Goal: Task Accomplishment & Management: Complete application form

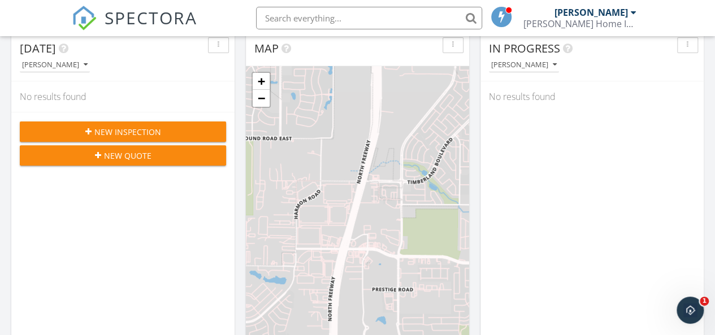
scroll to position [140, 0]
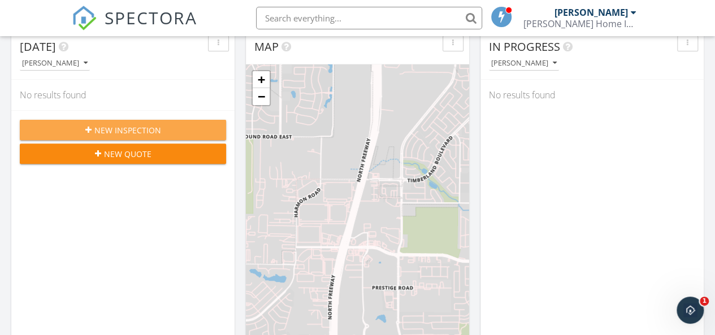
click at [131, 125] on span "New Inspection" at bounding box center [127, 130] width 67 height 12
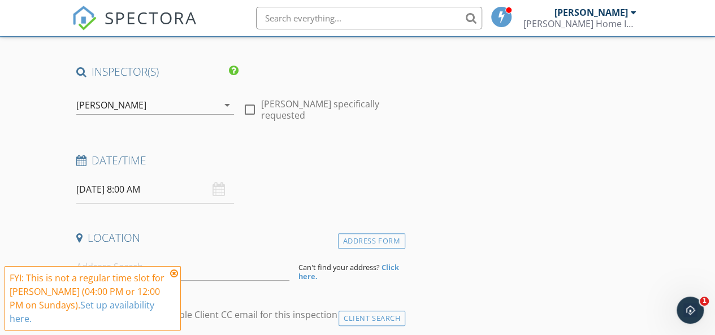
scroll to position [90, 0]
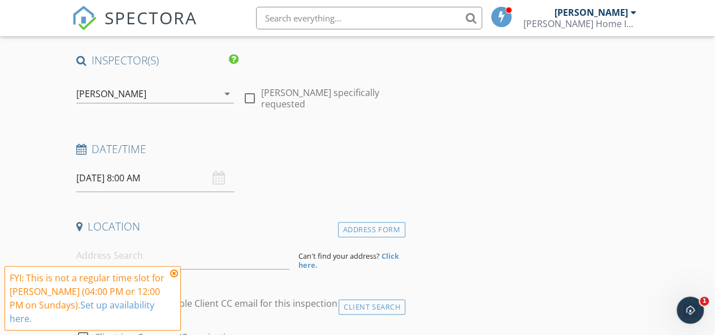
click at [222, 184] on div "[DATE] 8:00 AM" at bounding box center [155, 179] width 158 height 28
click at [172, 278] on icon at bounding box center [174, 273] width 8 height 9
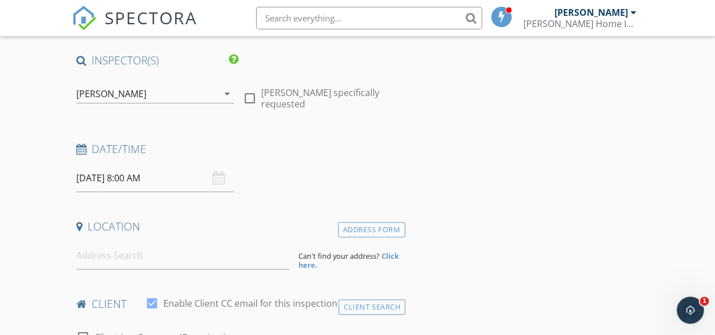
click at [215, 182] on div "[DATE] 8:00 AM" at bounding box center [155, 179] width 158 height 28
click at [100, 180] on input "[DATE] 8:00 AM" at bounding box center [155, 179] width 158 height 28
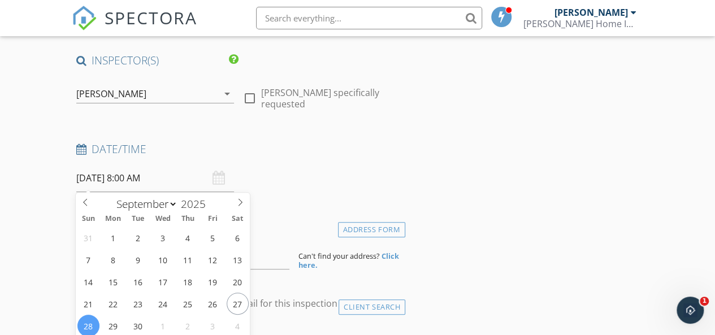
type input "[DATE] 8:00 AM"
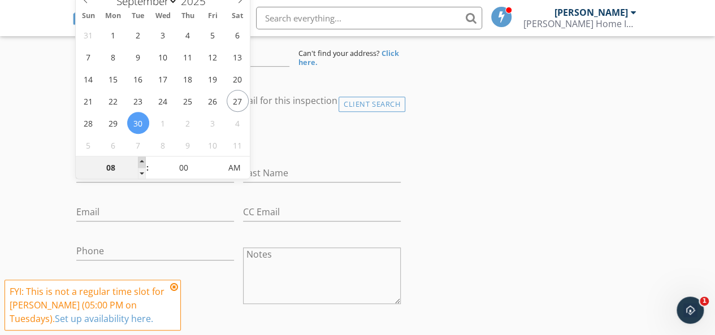
type input "09"
type input "[DATE] 9:00 AM"
click at [143, 161] on span at bounding box center [142, 162] width 8 height 11
type input "10"
type input "[DATE] 10:00 AM"
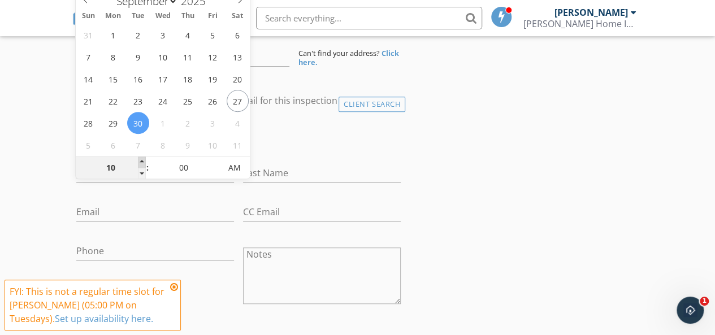
click at [143, 161] on span at bounding box center [142, 162] width 8 height 11
type input "11"
type input "[DATE] 11:00 AM"
click at [143, 161] on span at bounding box center [142, 162] width 8 height 11
type input "12"
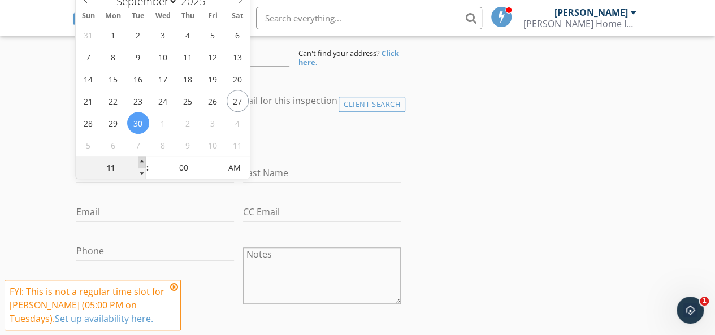
type input "[DATE] 12:00 PM"
click at [143, 161] on span at bounding box center [142, 162] width 8 height 11
type input "05"
type input "[DATE] 12:05 PM"
click at [217, 162] on span at bounding box center [215, 162] width 8 height 11
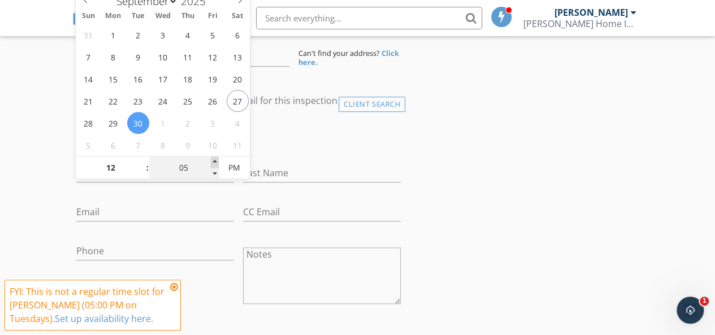
type input "10"
type input "[DATE] 12:10 PM"
click at [217, 162] on span at bounding box center [215, 162] width 8 height 11
type input "15"
type input "[DATE] 12:15 PM"
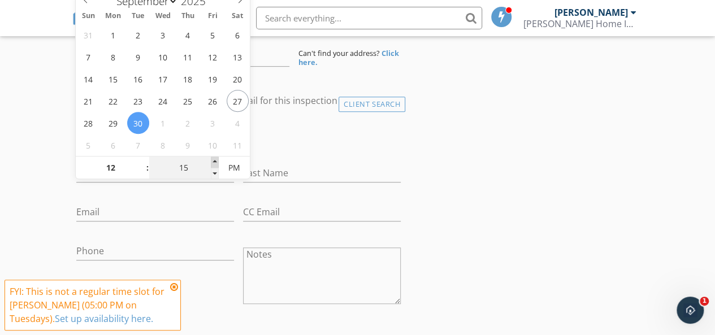
click at [217, 162] on span at bounding box center [215, 162] width 8 height 11
type input "20"
type input "[DATE] 12:20 PM"
click at [217, 162] on span at bounding box center [215, 162] width 8 height 11
type input "25"
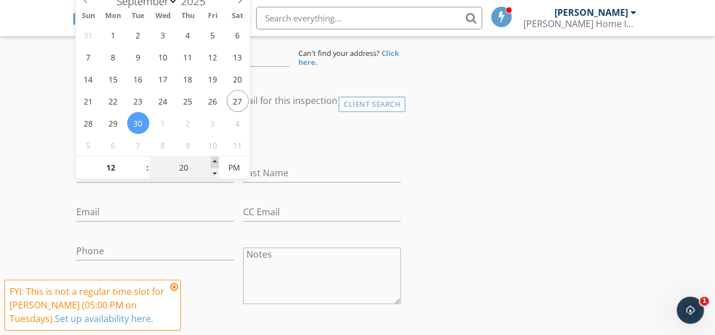
type input "[DATE] 12:25 PM"
click at [217, 162] on span at bounding box center [215, 162] width 8 height 11
type input "30"
type input "[DATE] 12:30 PM"
click at [217, 162] on span at bounding box center [215, 162] width 8 height 11
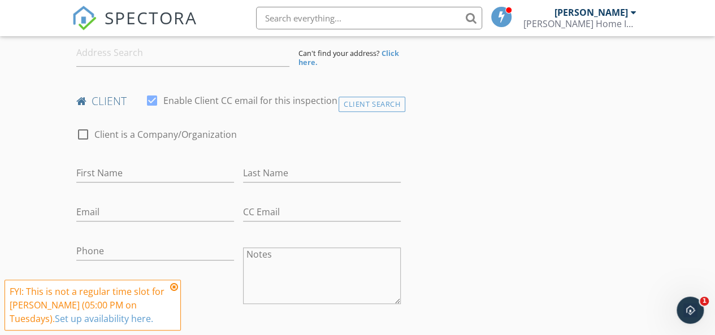
click at [326, 146] on div "check_box_outline_blank Client is a Company/Organization" at bounding box center [238, 140] width 325 height 29
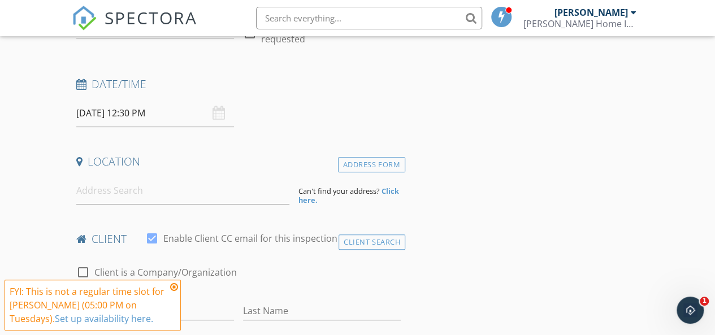
scroll to position [158, 0]
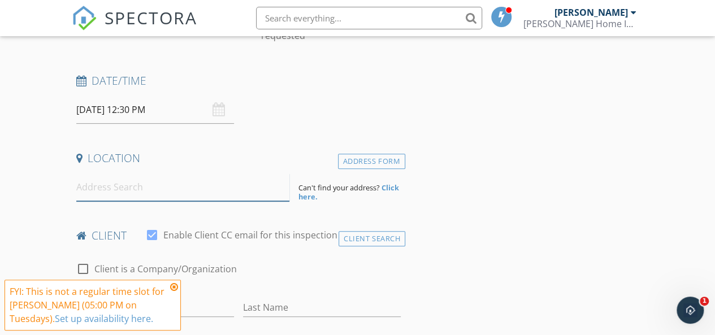
click at [148, 187] on input at bounding box center [183, 188] width 214 height 28
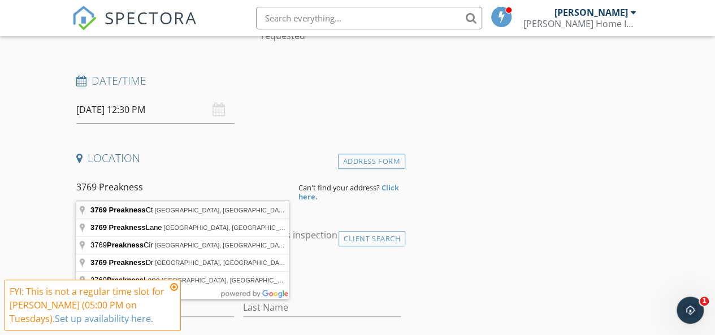
type input "[STREET_ADDRESS]"
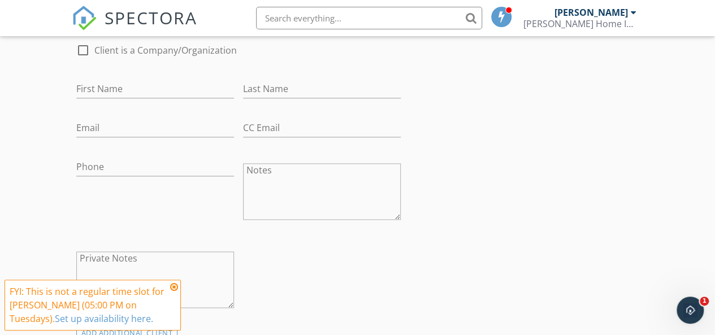
scroll to position [611, 0]
click at [109, 85] on input "First Name" at bounding box center [155, 86] width 158 height 19
click at [79, 85] on input "[PERSON_NAME]" at bounding box center [155, 86] width 158 height 19
click at [112, 87] on input "[PERSON_NAME]" at bounding box center [155, 86] width 158 height 19
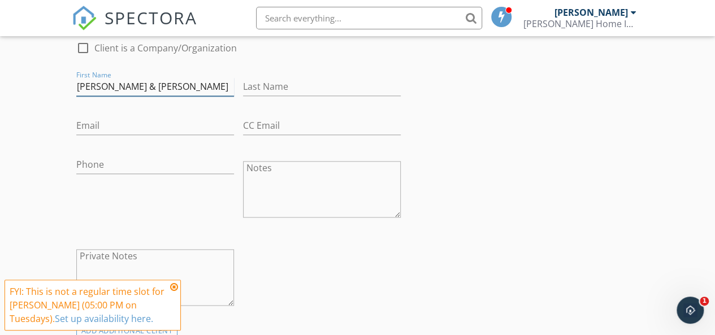
type input "[PERSON_NAME] & [PERSON_NAME]"
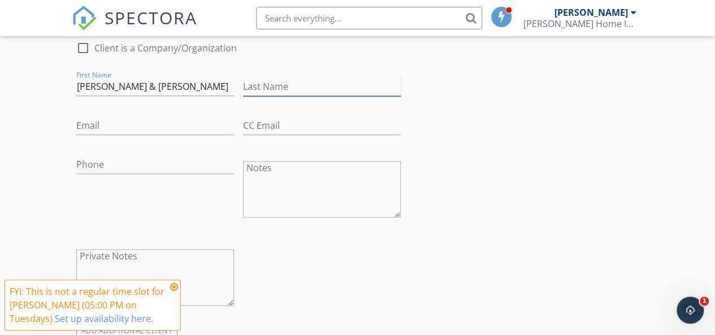
click at [256, 84] on input "Last Name" at bounding box center [322, 86] width 158 height 19
type input "[PERSON_NAME]"
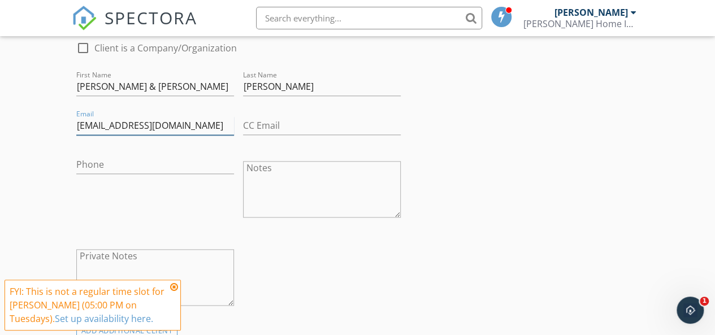
type input "[EMAIL_ADDRESS][DOMAIN_NAME]"
click at [111, 166] on input "Phone" at bounding box center [155, 165] width 158 height 19
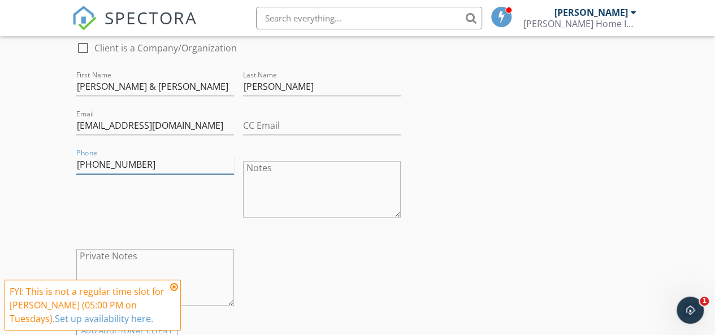
type input "[PHONE_NUMBER]"
click at [348, 252] on div "check_box_outline_blank Client is a Company/Organization First Name [PERSON_NAM…" at bounding box center [239, 176] width 334 height 293
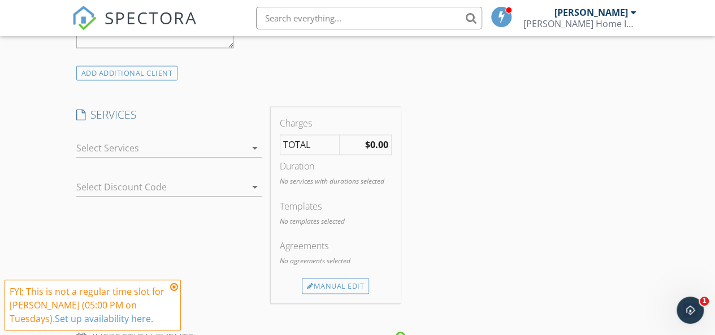
scroll to position [870, 0]
click at [249, 144] on icon "arrow_drop_down" at bounding box center [255, 147] width 14 height 14
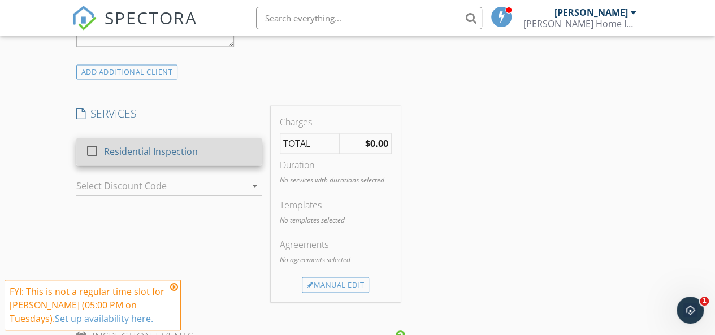
click at [94, 150] on div at bounding box center [92, 150] width 19 height 19
checkbox input "false"
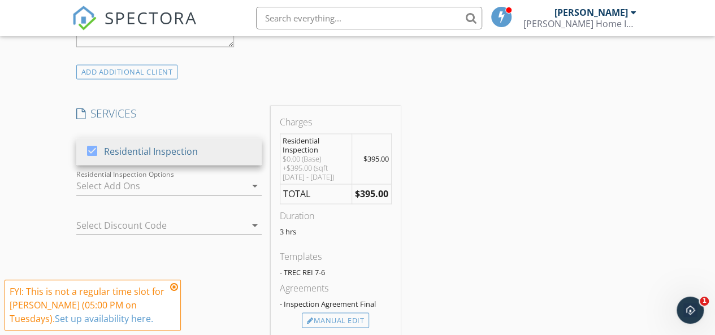
scroll to position [887, 0]
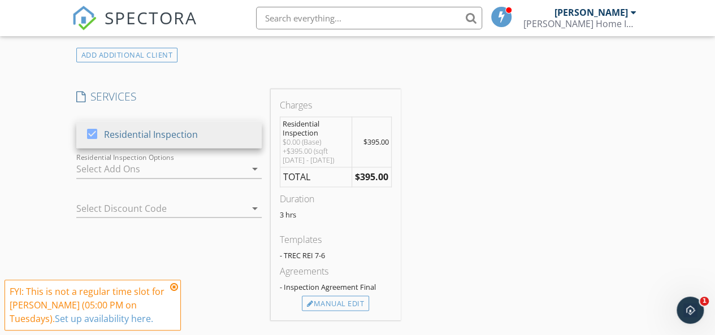
click at [252, 169] on icon "arrow_drop_down" at bounding box center [255, 169] width 14 height 14
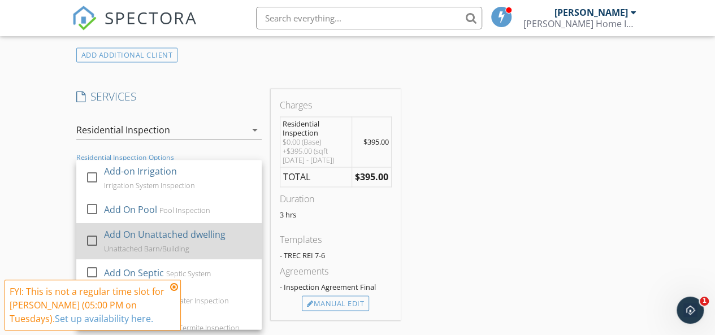
click at [91, 239] on div at bounding box center [92, 240] width 19 height 19
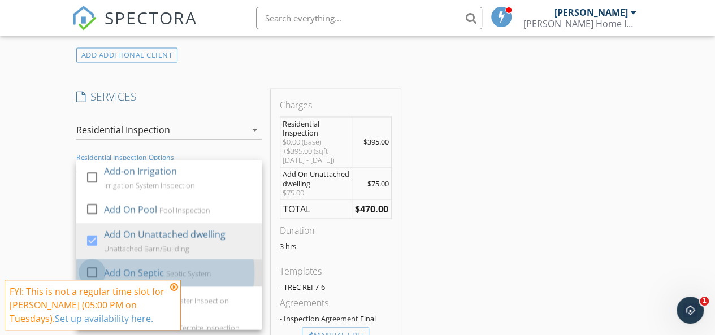
click at [90, 270] on div at bounding box center [92, 272] width 19 height 19
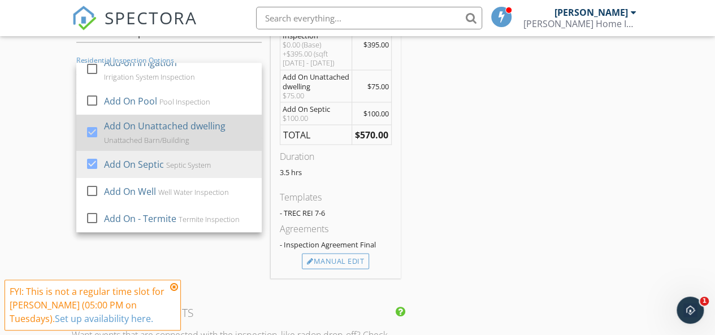
scroll to position [0, 0]
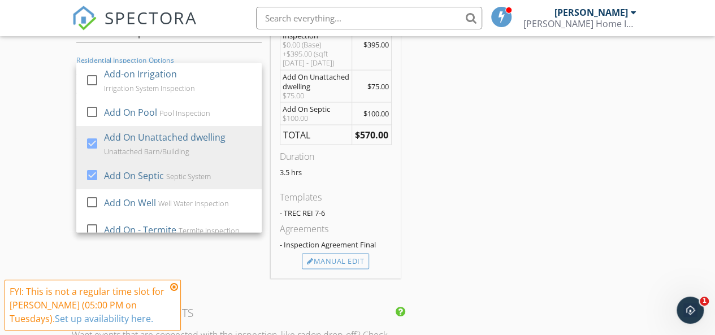
click at [16, 186] on div "New Inspection Click here to use the New Order Form INSPECTOR(S) check_box [PER…" at bounding box center [357, 155] width 715 height 2125
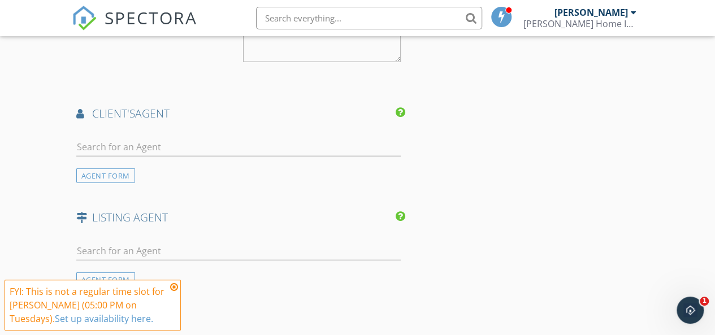
scroll to position [1408, 0]
click at [89, 141] on input "text" at bounding box center [238, 146] width 325 height 19
click at [109, 171] on div "AGENT FORM" at bounding box center [105, 175] width 59 height 15
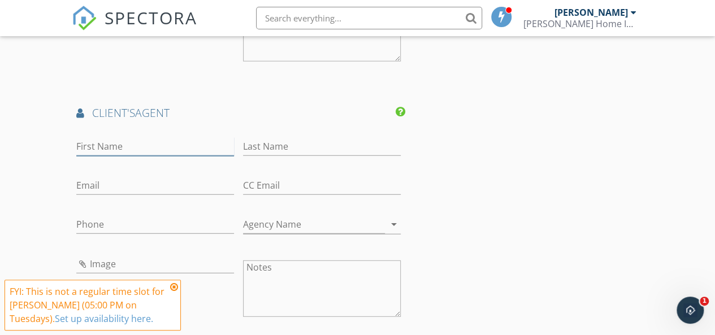
click at [146, 141] on input "First Name" at bounding box center [155, 146] width 158 height 19
type input "[PERSON_NAME]"
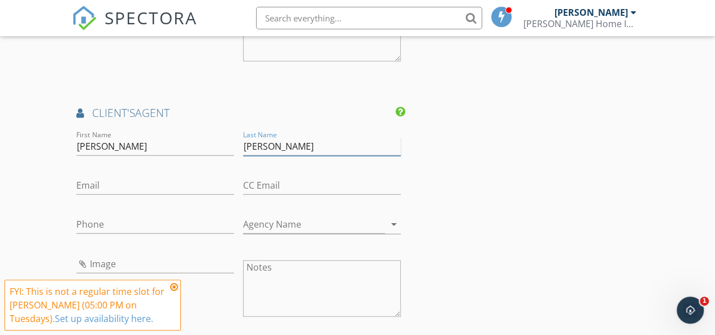
type input "[PERSON_NAME]"
click at [151, 226] on input "Phone" at bounding box center [155, 224] width 158 height 19
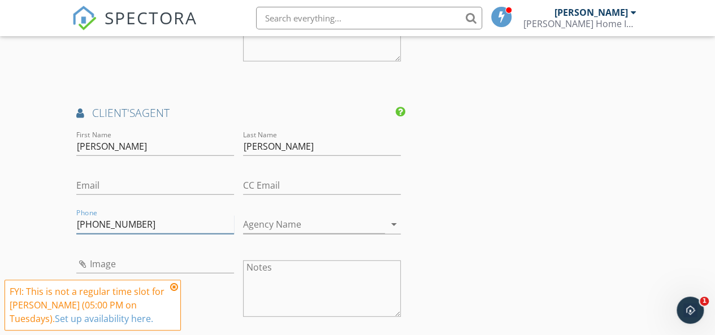
type input "[PHONE_NUMBER]"
click at [122, 186] on input "Email" at bounding box center [155, 185] width 158 height 19
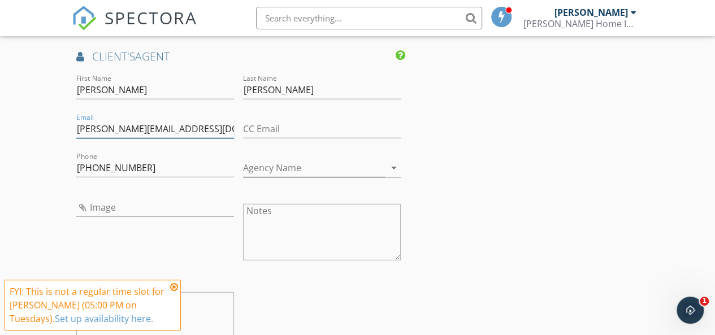
scroll to position [1465, 0]
type input "[PERSON_NAME][EMAIL_ADDRESS][DOMAIN_NAME]"
click at [303, 171] on input "Agency Name" at bounding box center [314, 167] width 142 height 19
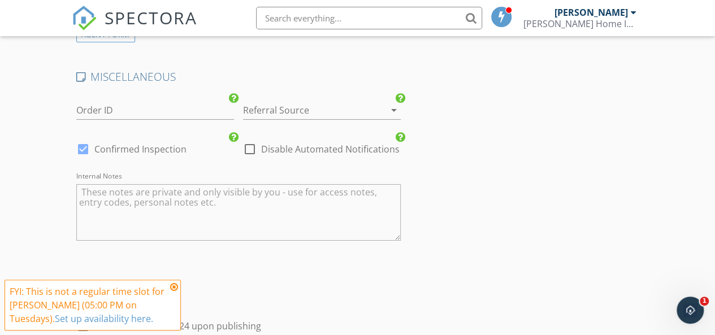
scroll to position [1908, 0]
click at [325, 104] on div at bounding box center [306, 110] width 126 height 18
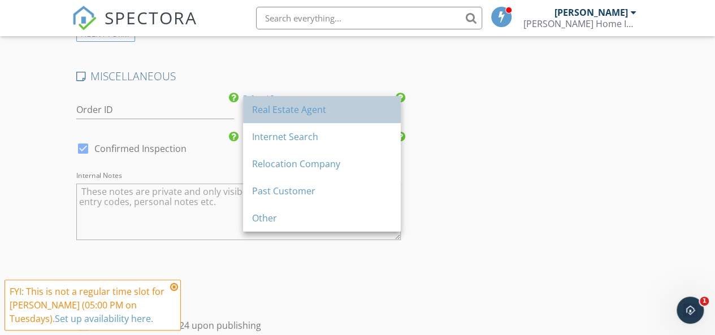
click at [360, 110] on div "Real Estate Agent" at bounding box center [322, 110] width 140 height 14
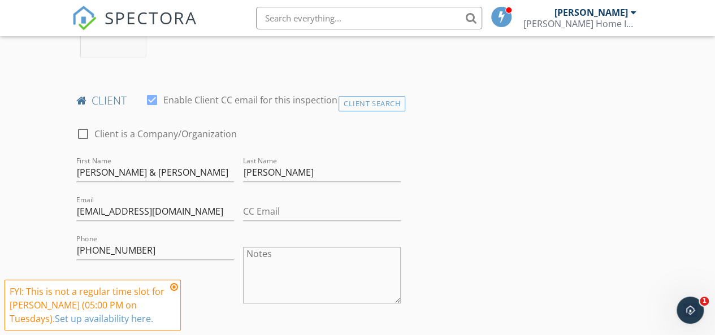
scroll to position [536, 0]
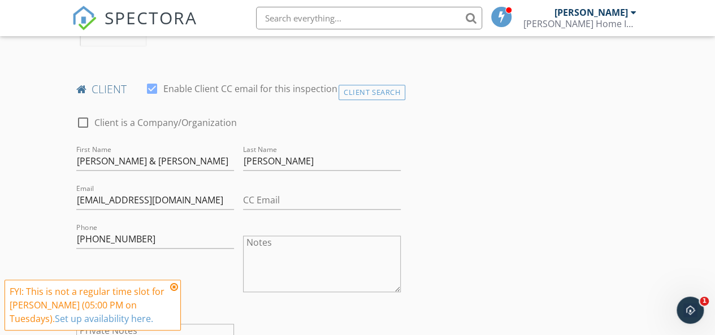
click at [174, 288] on icon at bounding box center [174, 287] width 8 height 9
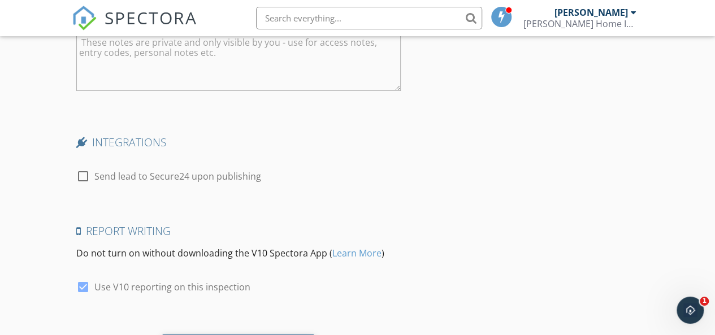
scroll to position [2117, 0]
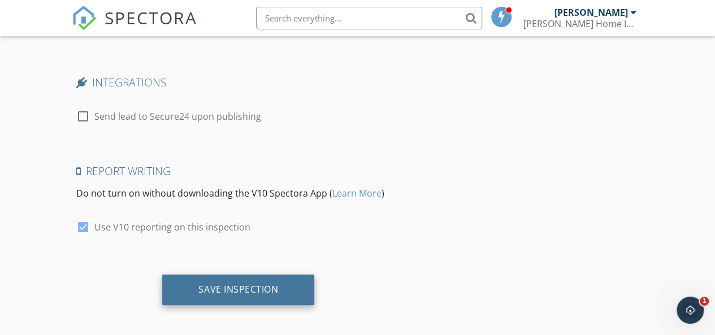
click at [242, 284] on div "Save Inspection" at bounding box center [239, 289] width 80 height 11
